Goal: Ask a question

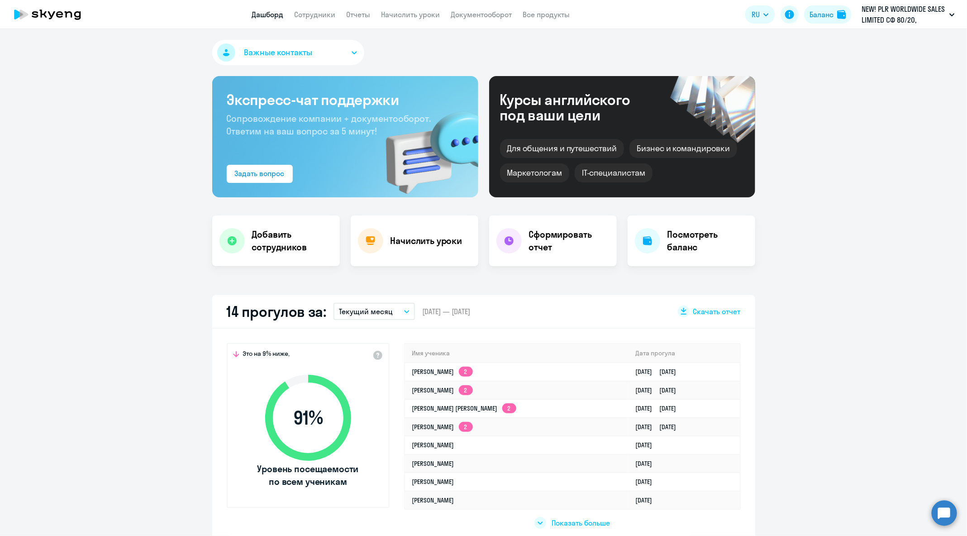
click at [328, 23] on app-header "Дашборд Сотрудники Отчеты Начислить уроки Документооборот Все продукты Дашборд …" at bounding box center [483, 14] width 967 height 29
click at [324, 19] on app-menu-item-link "Сотрудники" at bounding box center [315, 14] width 41 height 11
select select "30"
click at [319, 11] on link "Сотрудники" at bounding box center [315, 14] width 41 height 9
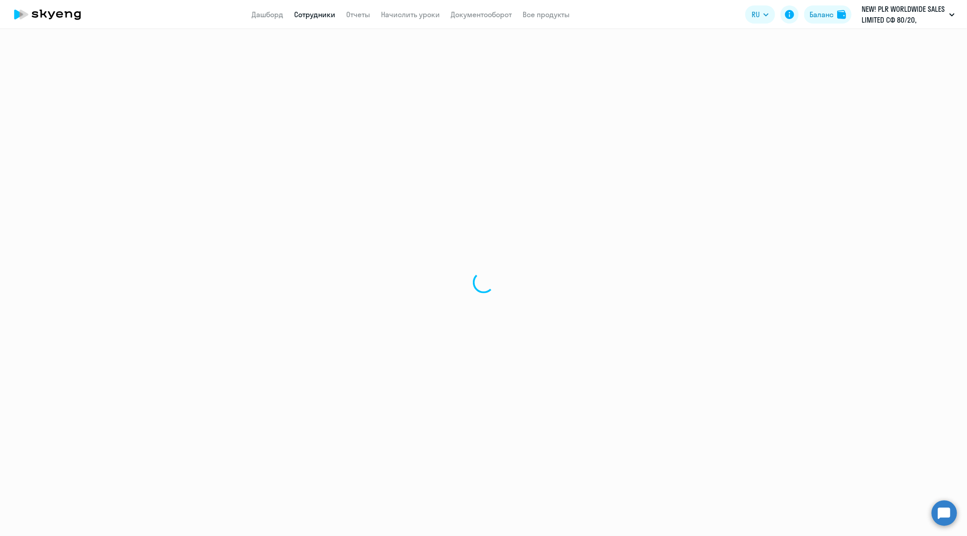
select select "30"
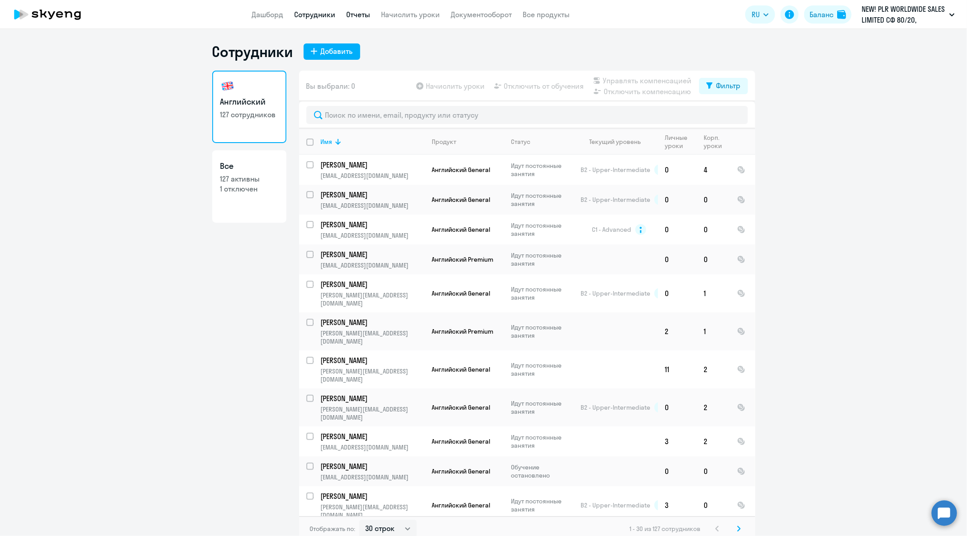
click at [356, 14] on link "Отчеты" at bounding box center [359, 14] width 24 height 9
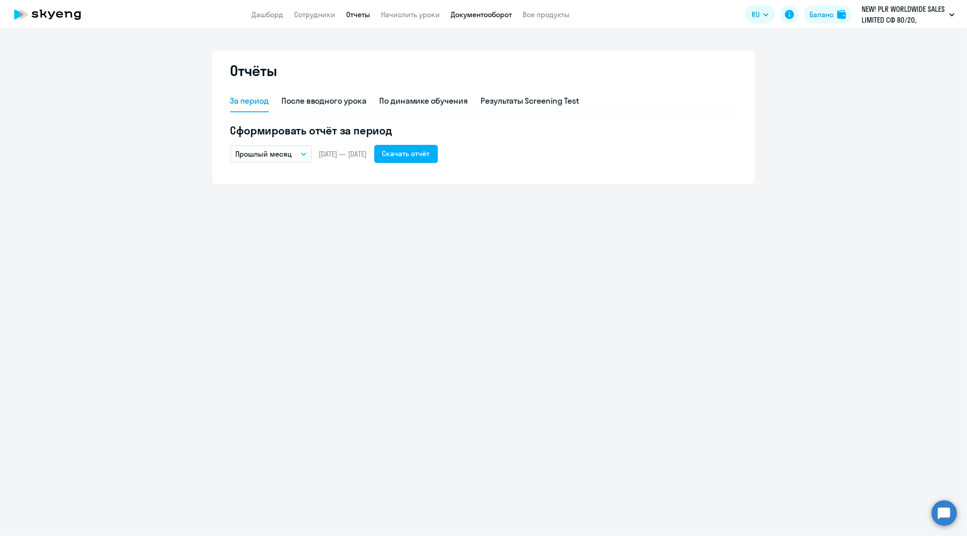
click at [508, 18] on link "Документооборот" at bounding box center [481, 14] width 61 height 9
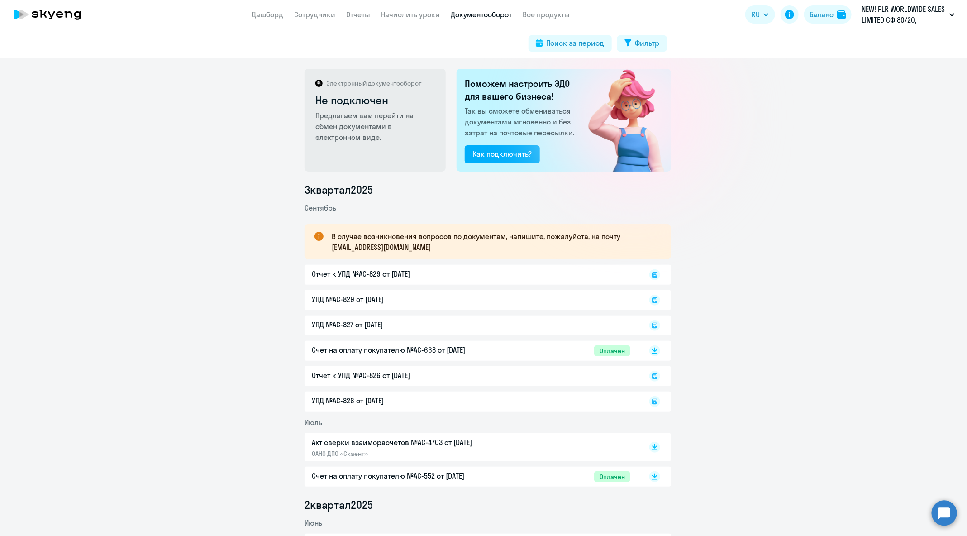
click at [320, 24] on app-header "Дашборд Сотрудники Отчеты Начислить уроки Документооборот Все продукты Дашборд …" at bounding box center [483, 14] width 967 height 29
click at [319, 17] on link "Сотрудники" at bounding box center [315, 14] width 41 height 9
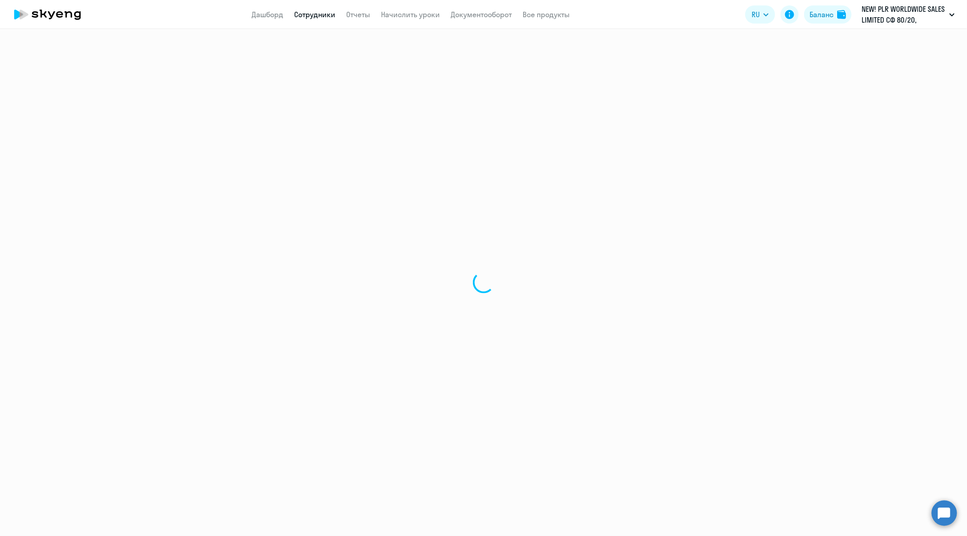
select select "30"
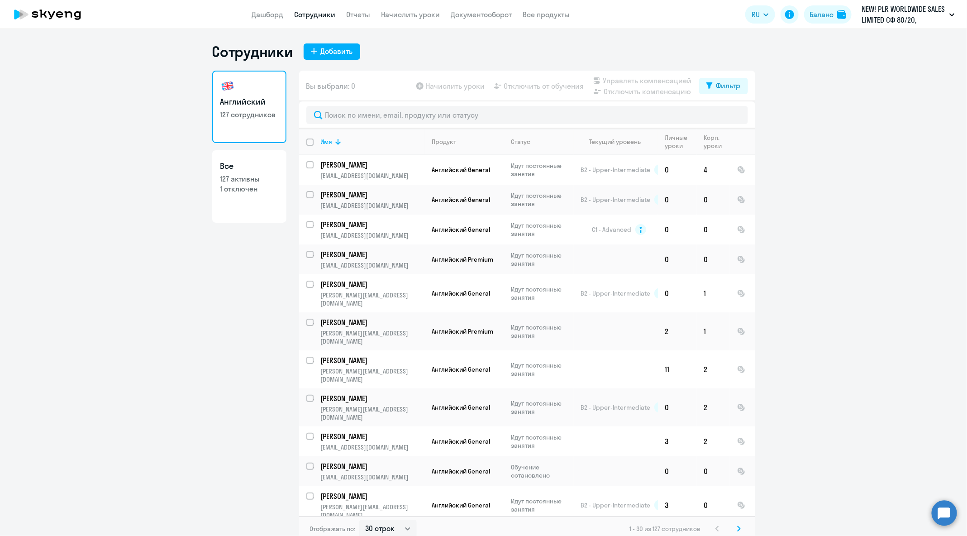
click at [251, 174] on p "127 активны" at bounding box center [249, 179] width 58 height 10
select select "30"
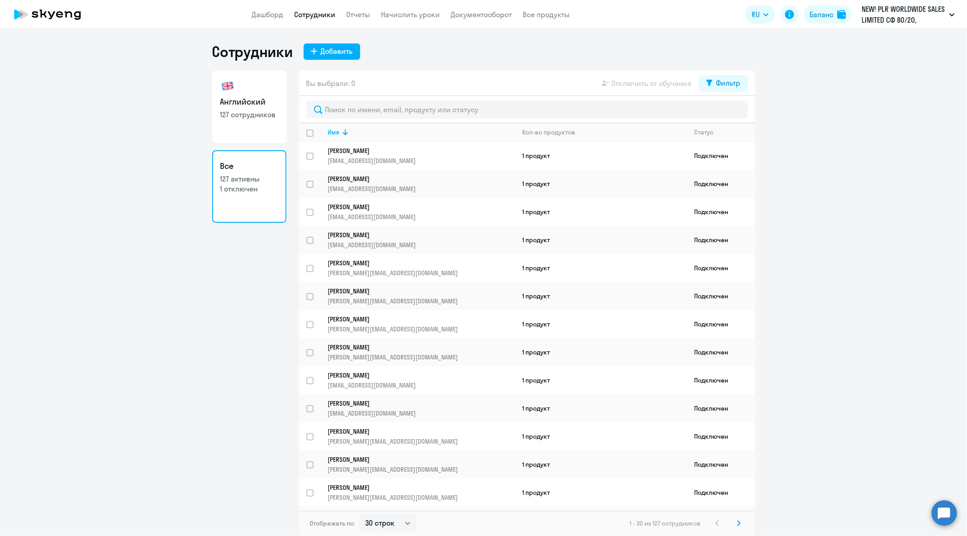
click at [310, 133] on input "deselect all" at bounding box center [315, 138] width 18 height 18
checkbox input "true"
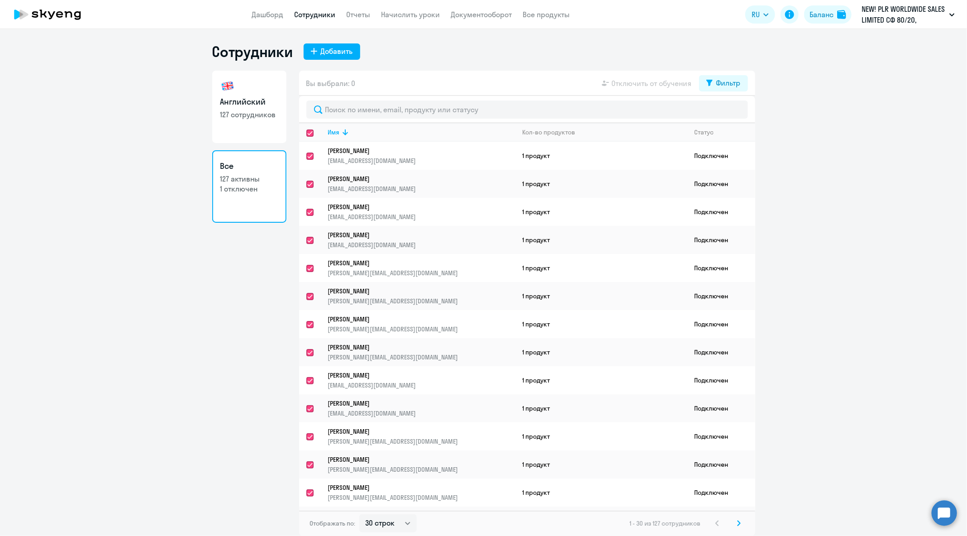
checkbox input "true"
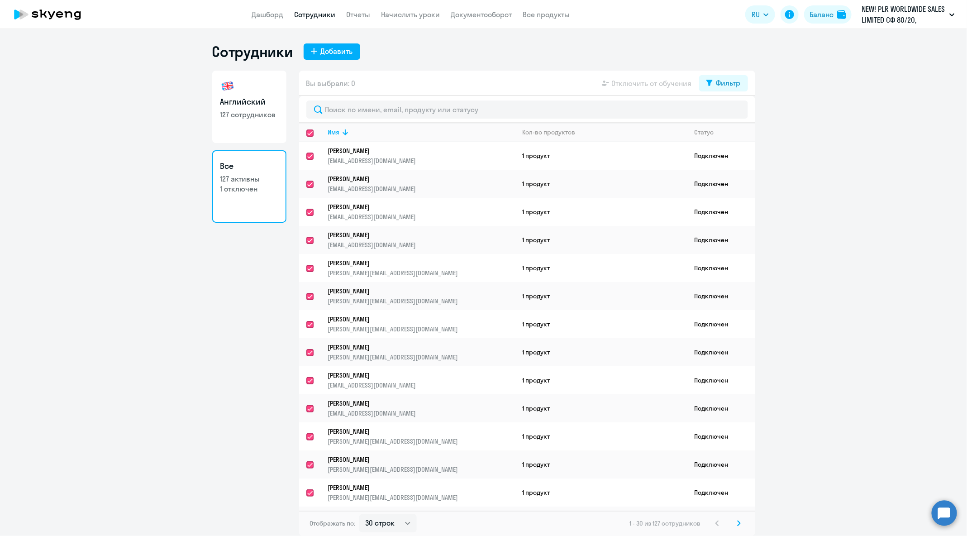
checkbox input "true"
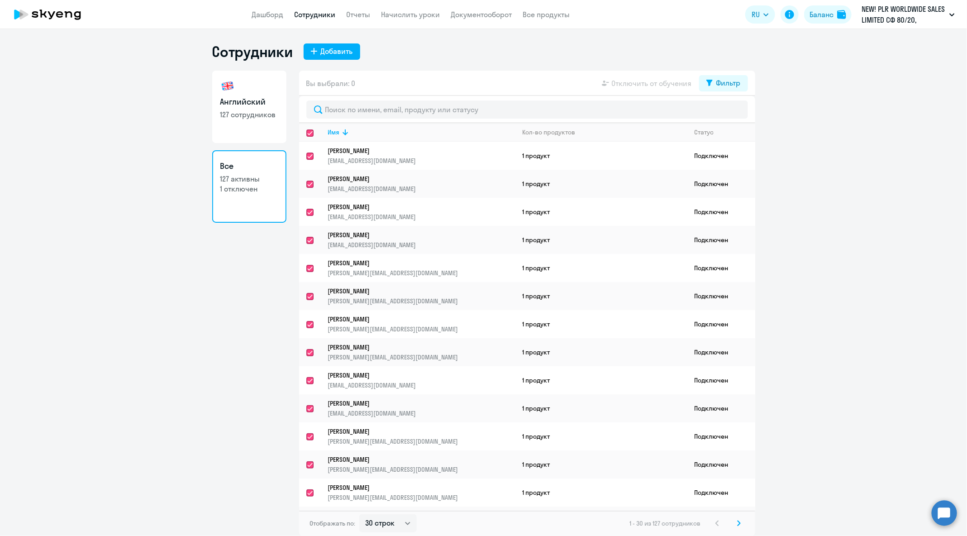
checkbox input "true"
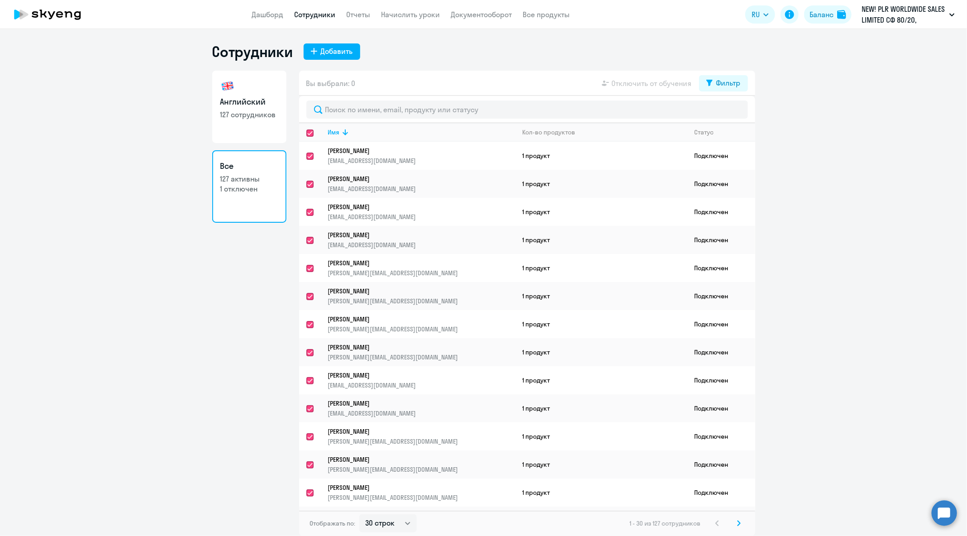
checkbox input "true"
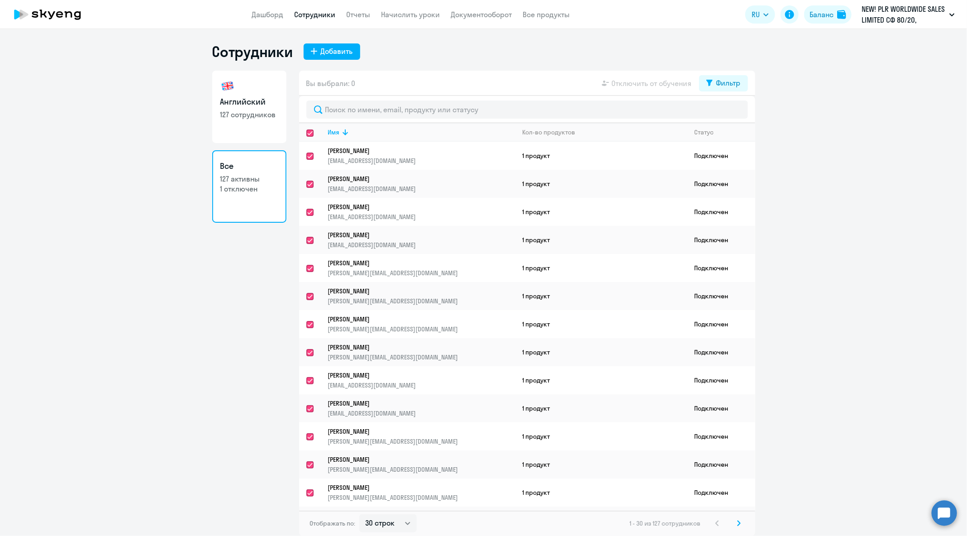
checkbox input "true"
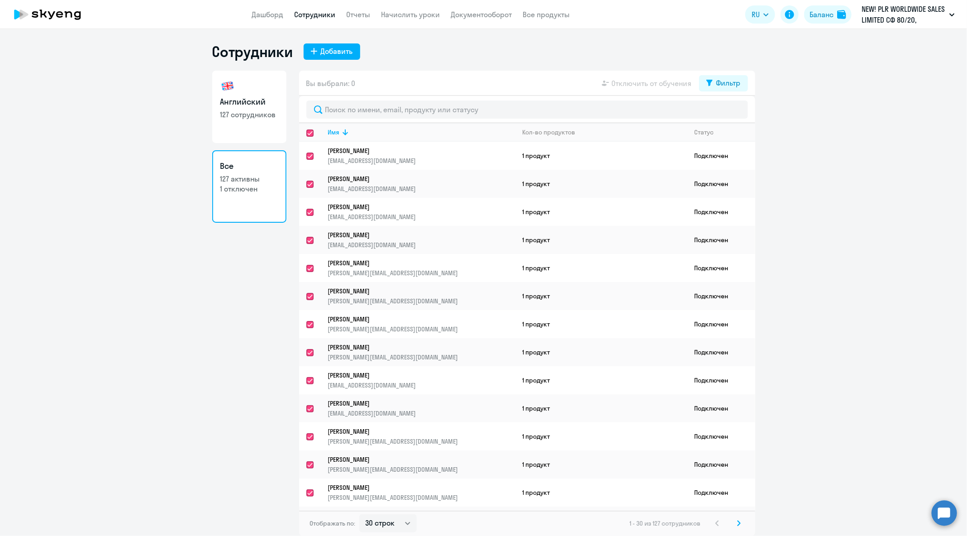
checkbox input "true"
click at [728, 84] on div "Фильтр" at bounding box center [728, 82] width 24 height 11
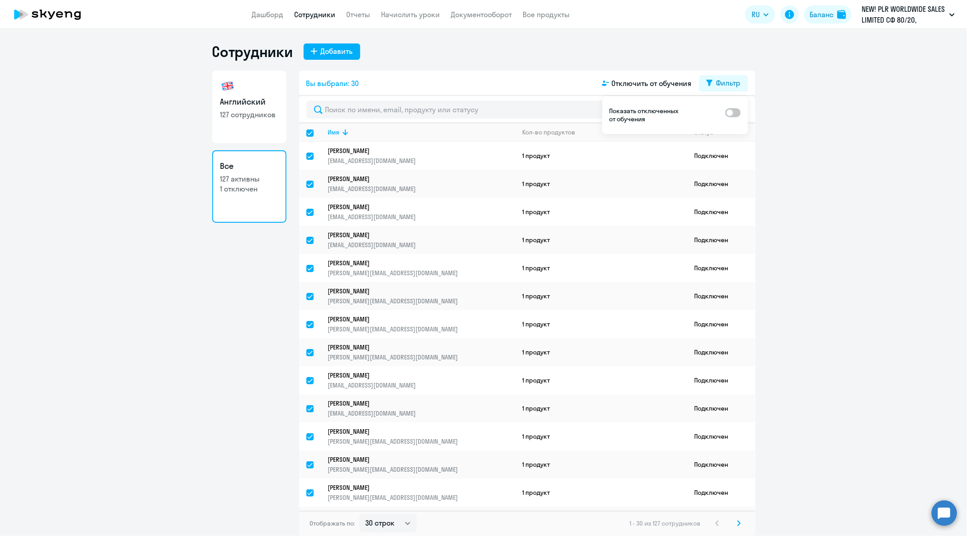
click at [736, 114] on span at bounding box center [732, 112] width 15 height 9
click at [725, 112] on input "checkbox" at bounding box center [725, 112] width 0 height 0
checkbox input "true"
checkbox input "false"
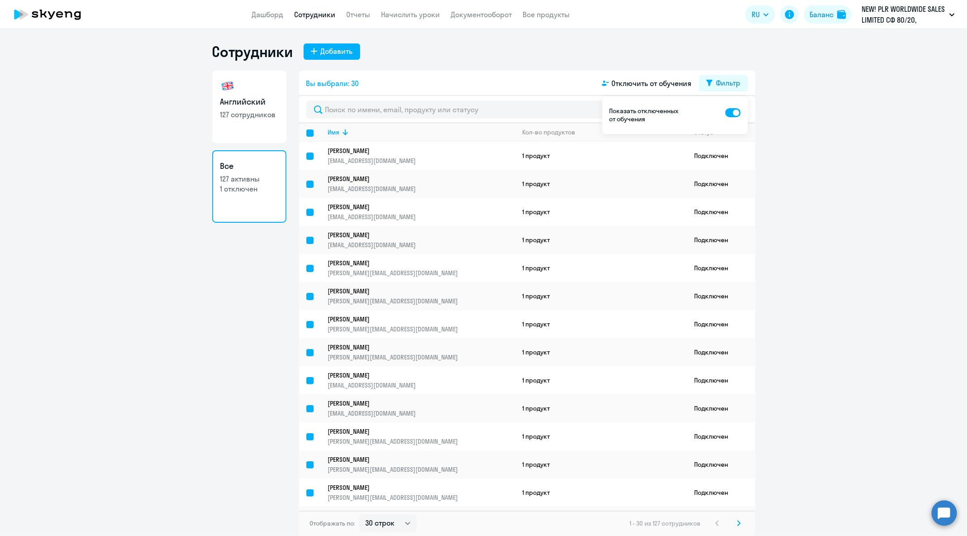
checkbox input "false"
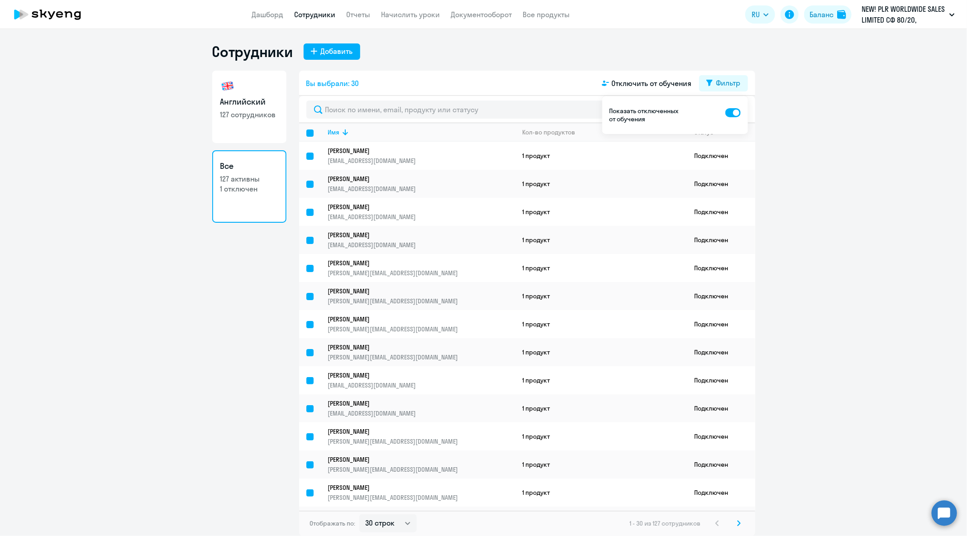
checkbox input "false"
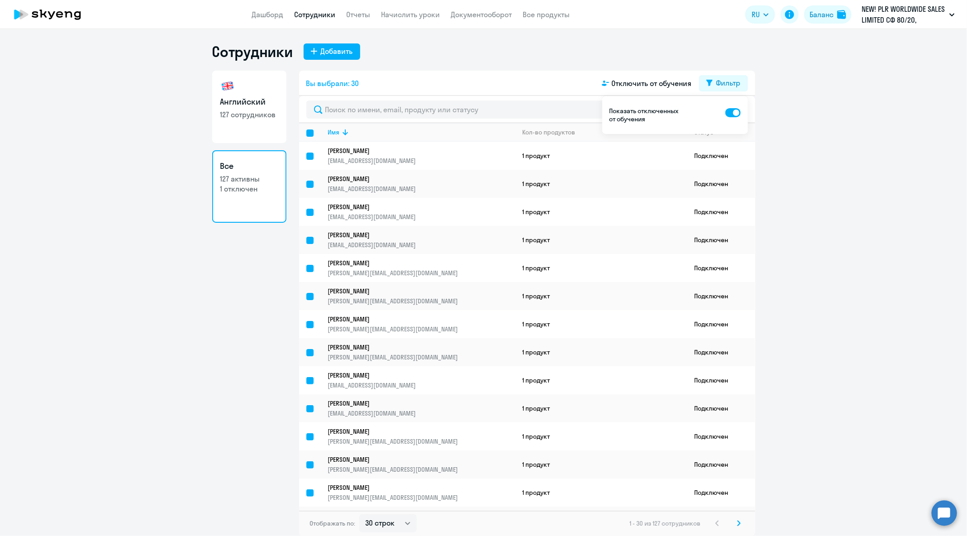
checkbox input "false"
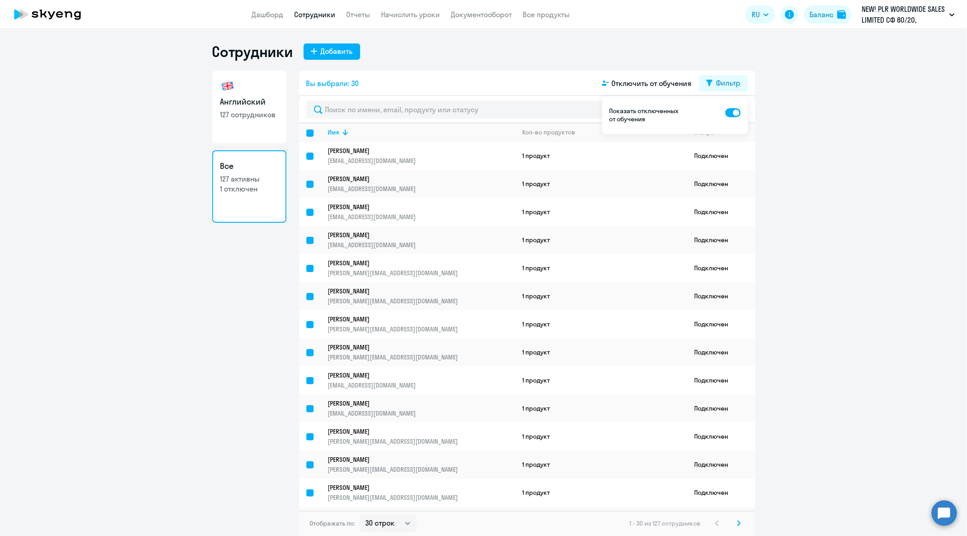
checkbox input "false"
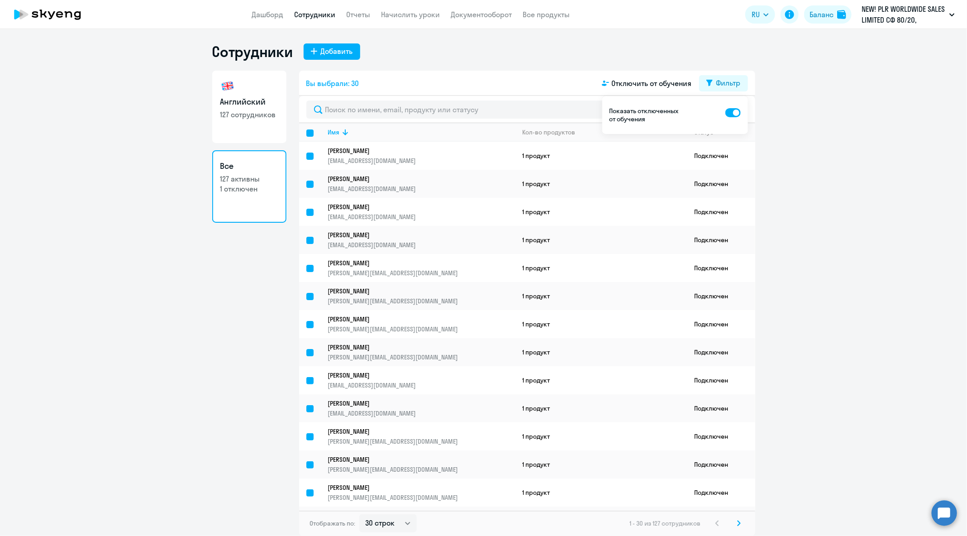
checkbox input "false"
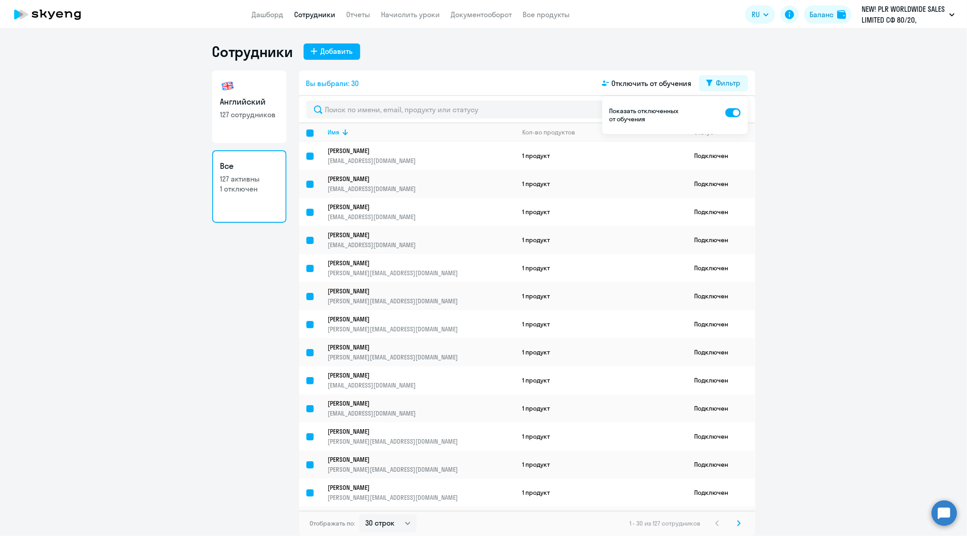
checkbox input "false"
click at [736, 114] on span at bounding box center [732, 112] width 15 height 9
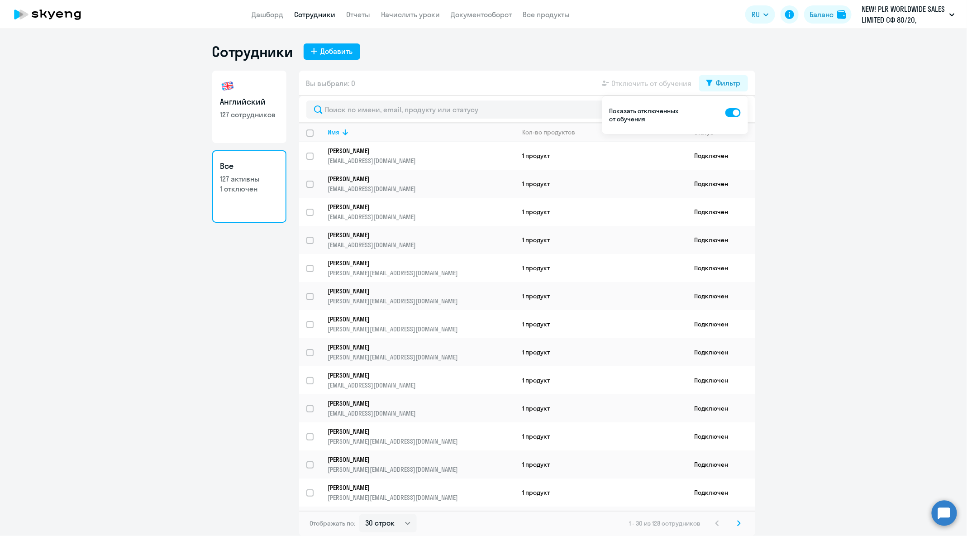
click at [725, 112] on input "checkbox" at bounding box center [725, 112] width 0 height 0
checkbox input "false"
click at [803, 144] on ng-component "Сотрудники Добавить Английский 127 сотрудников Все 127 активны 1 отключен Вы вы…" at bounding box center [483, 289] width 967 height 493
click at [733, 83] on div "Фильтр" at bounding box center [728, 82] width 24 height 11
click at [948, 511] on circle at bounding box center [944, 512] width 25 height 25
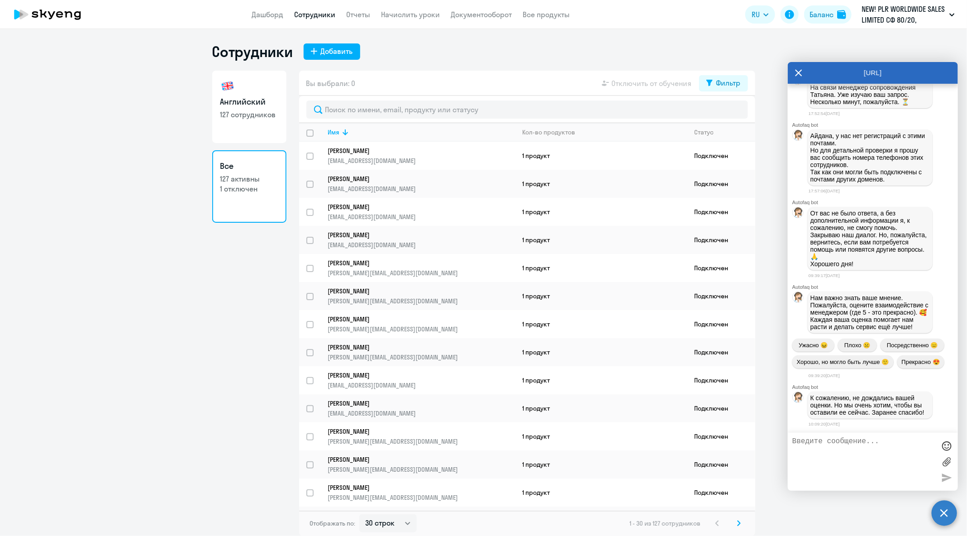
scroll to position [49642, 0]
click at [886, 464] on textarea at bounding box center [863, 461] width 143 height 49
type textarea "Добрый день"
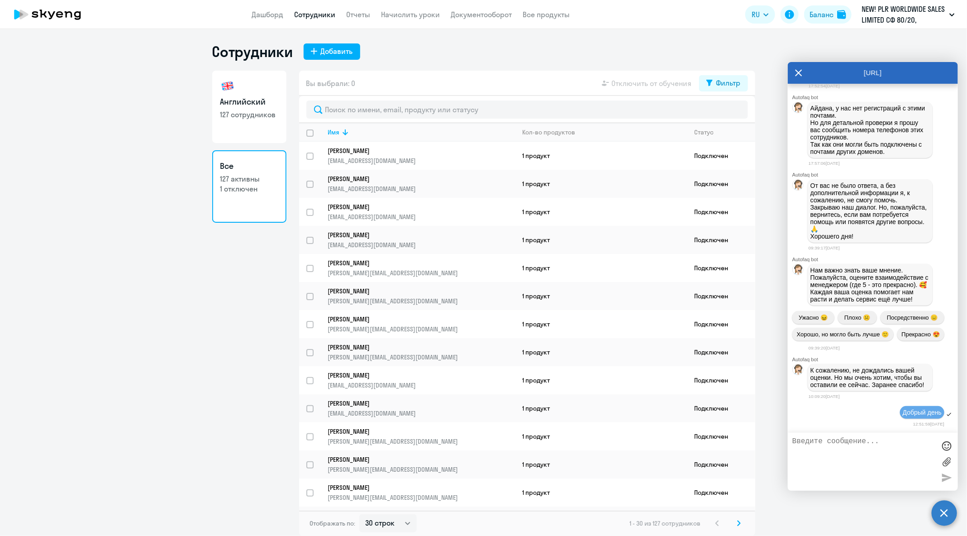
scroll to position [49742, 0]
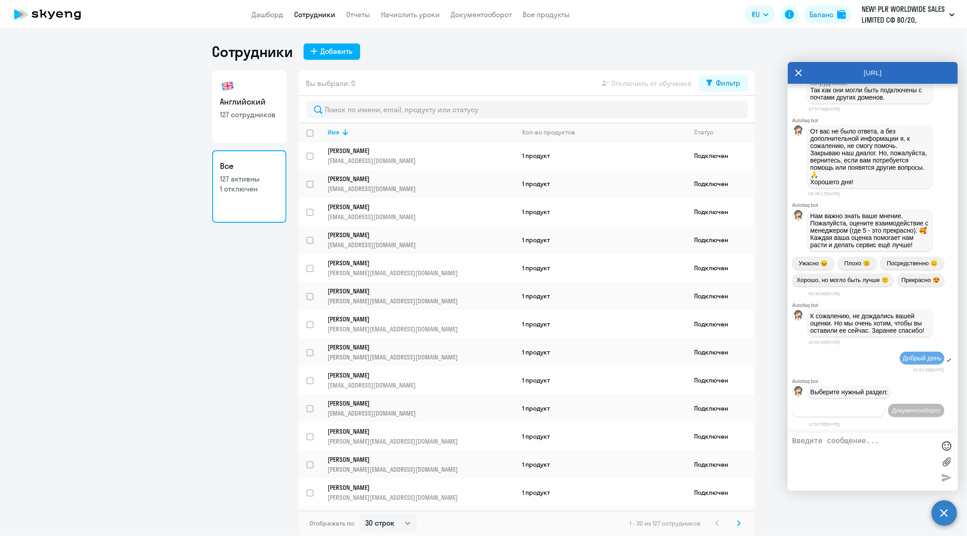
click at [879, 407] on span "Операционное сопровождение" at bounding box center [838, 410] width 85 height 7
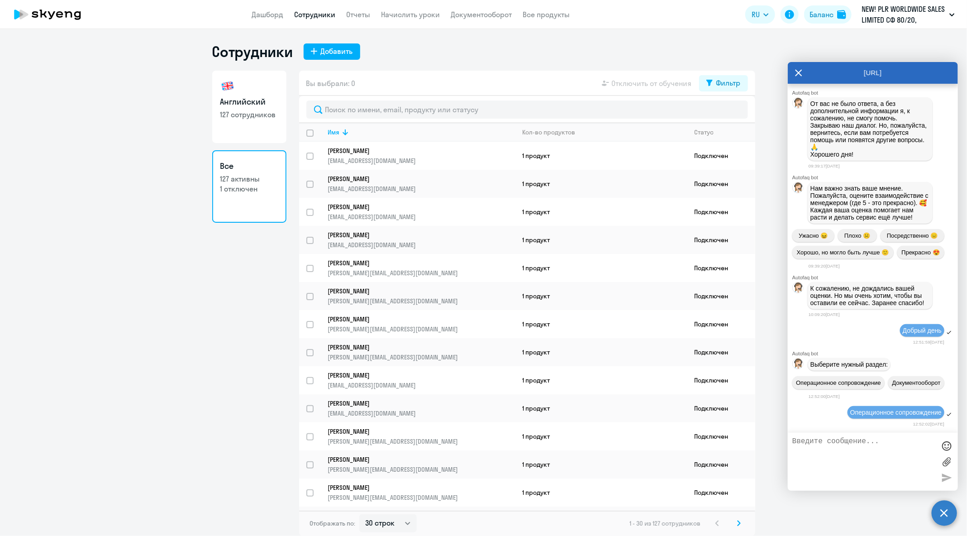
scroll to position [49843, 0]
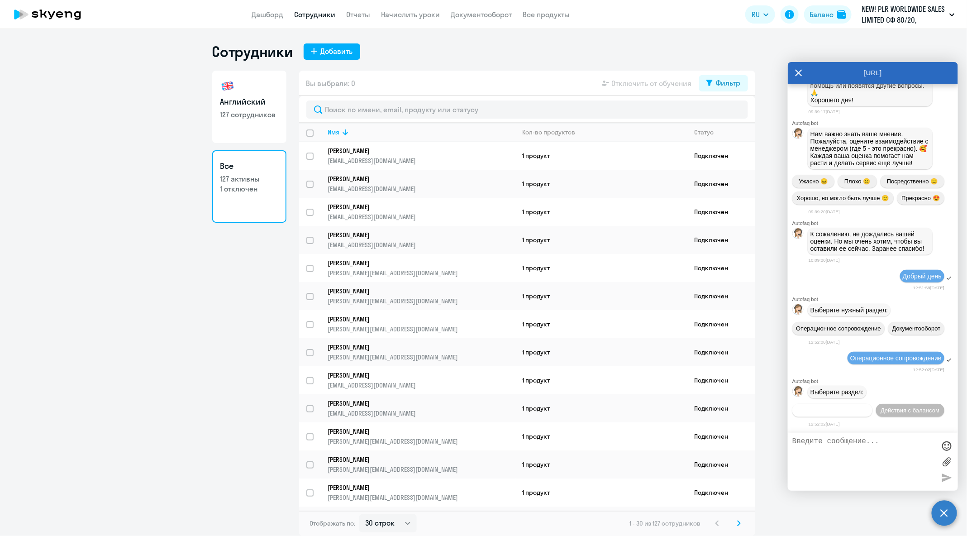
click at [867, 407] on span "Действия по сотрудникам" at bounding box center [832, 410] width 70 height 7
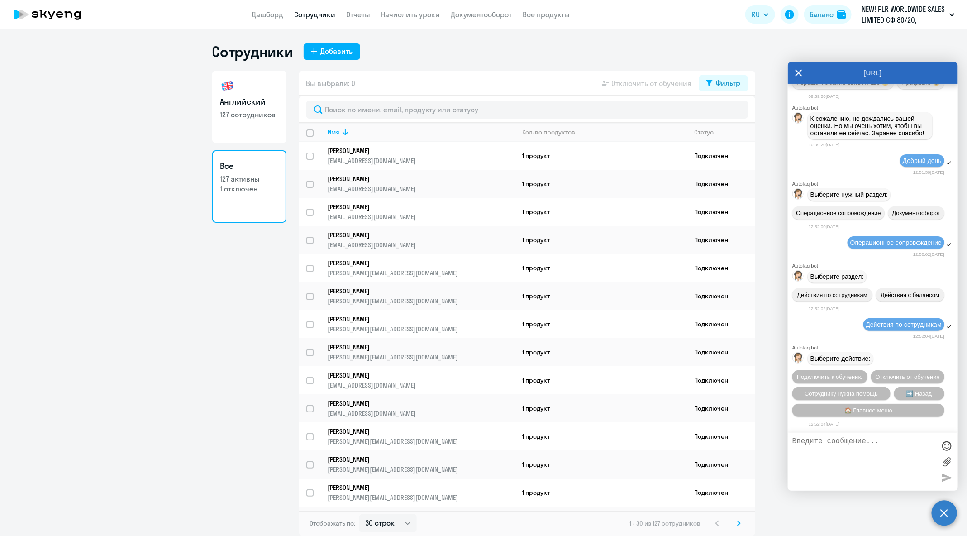
scroll to position [49979, 0]
click at [874, 393] on span "Сотруднику нужна помощь" at bounding box center [840, 393] width 73 height 7
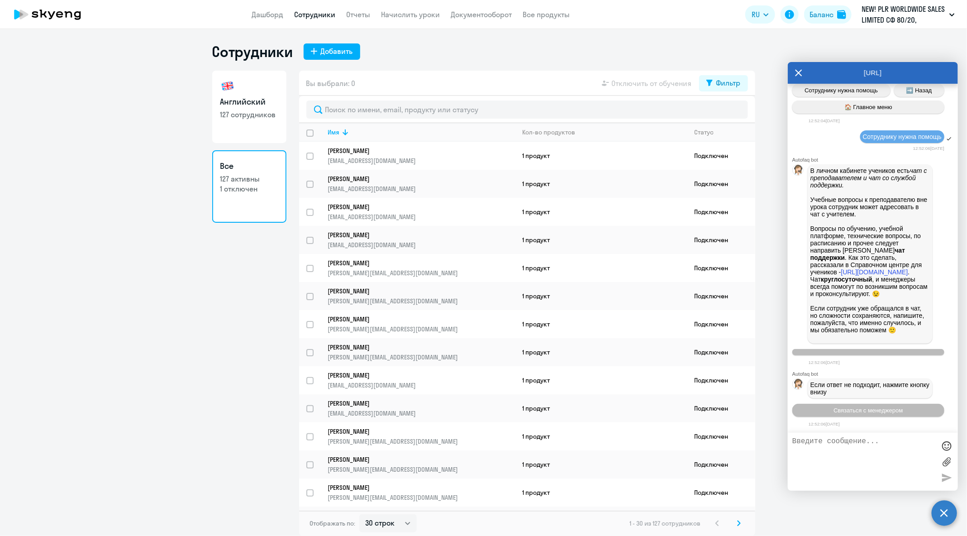
scroll to position [50304, 0]
click at [876, 409] on span "Связаться с менеджером" at bounding box center [867, 410] width 69 height 7
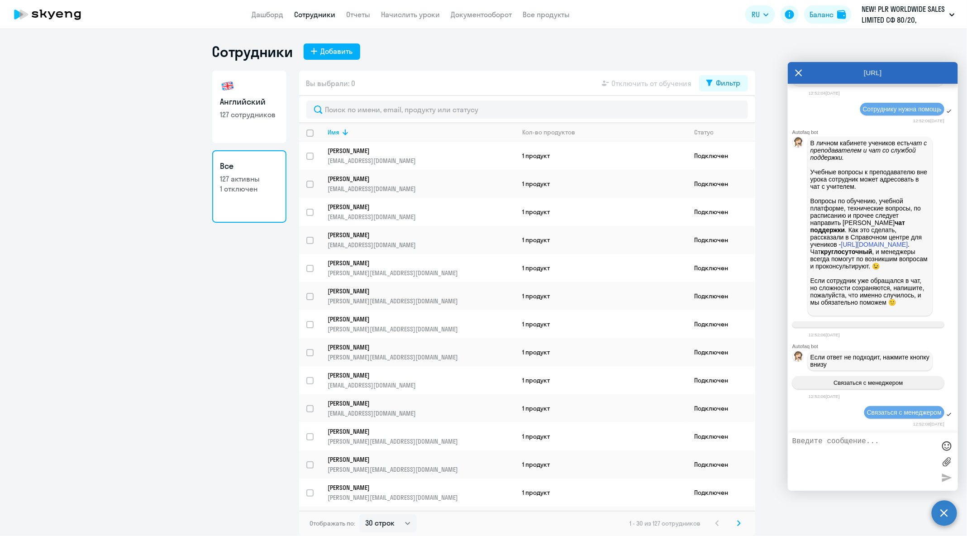
click at [883, 450] on textarea at bounding box center [863, 461] width 143 height 49
type textarea "Добрый день! Можете выгрузить всех активных учеников на договорах Playrix?"
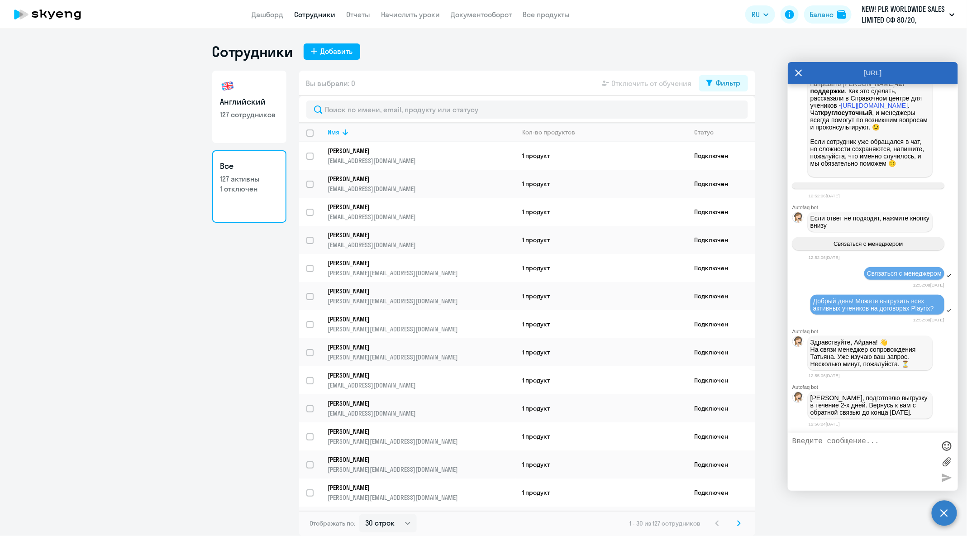
scroll to position [50486, 0]
